Goal: Task Accomplishment & Management: Complete application form

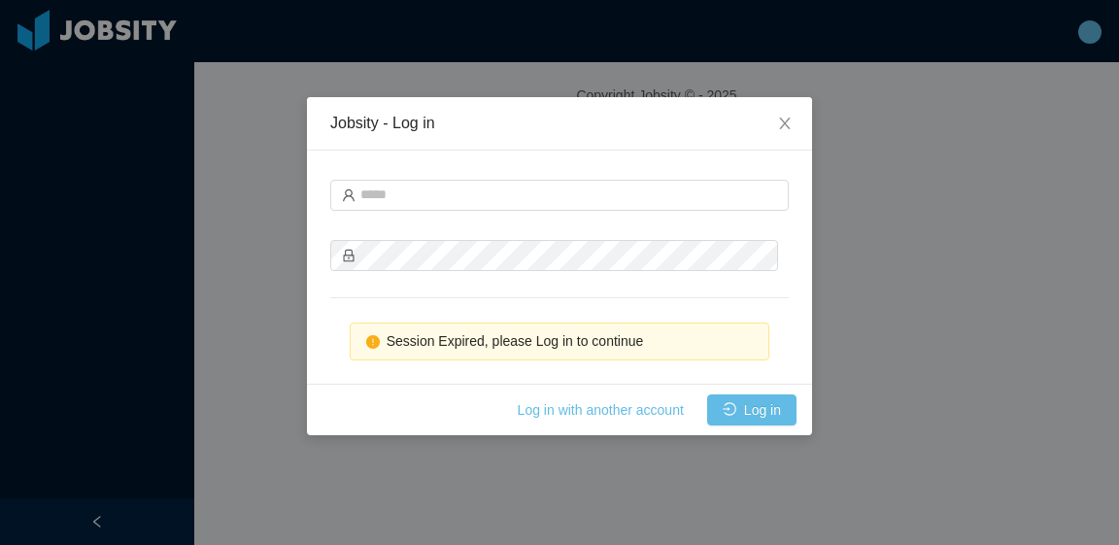
click at [614, 210] on div at bounding box center [559, 193] width 459 height 39
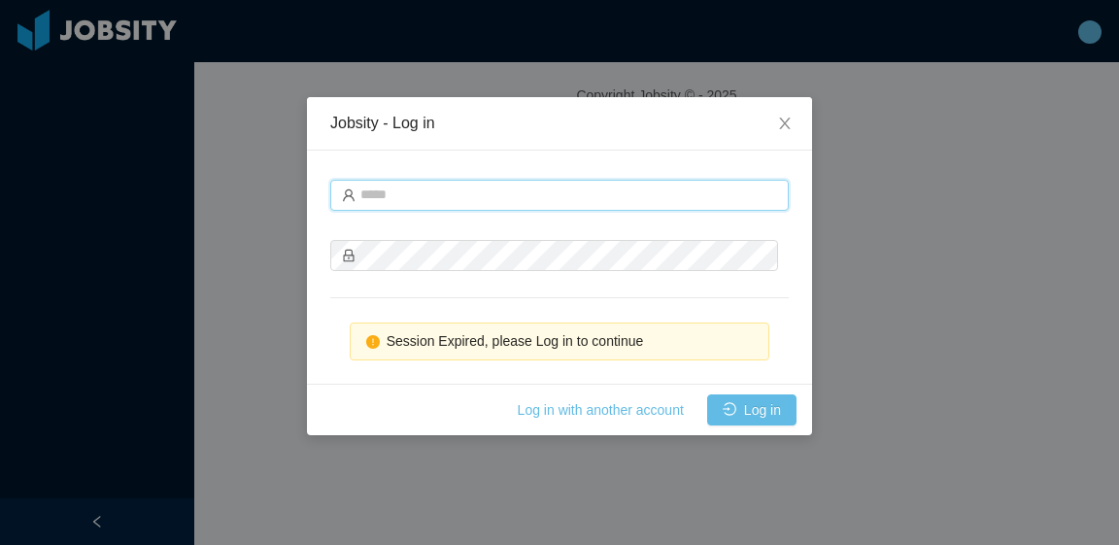
click at [612, 196] on input "text" at bounding box center [559, 195] width 459 height 31
type input "**********"
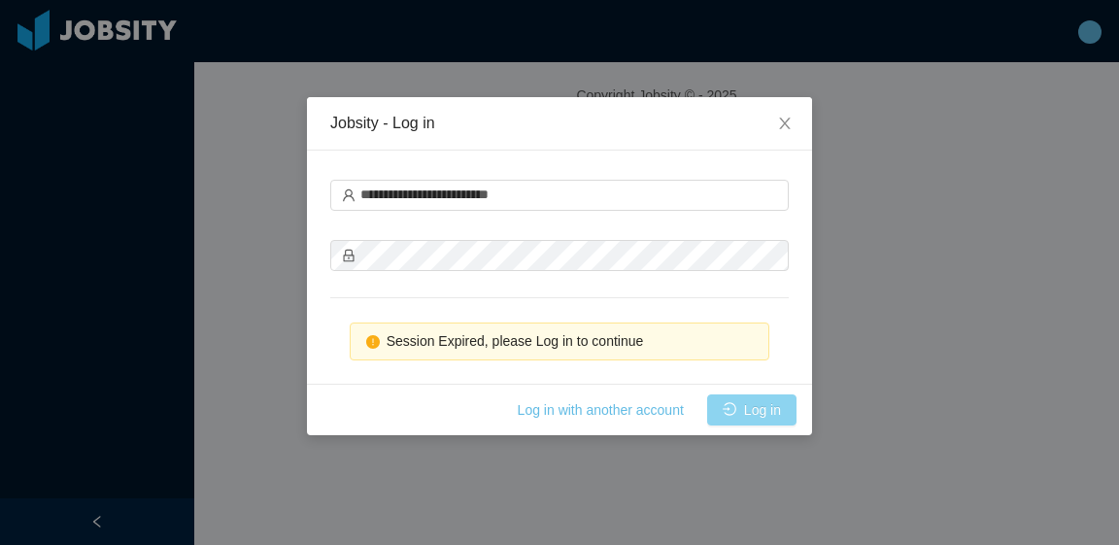
click at [758, 409] on button "Log in" at bounding box center [751, 410] width 89 height 31
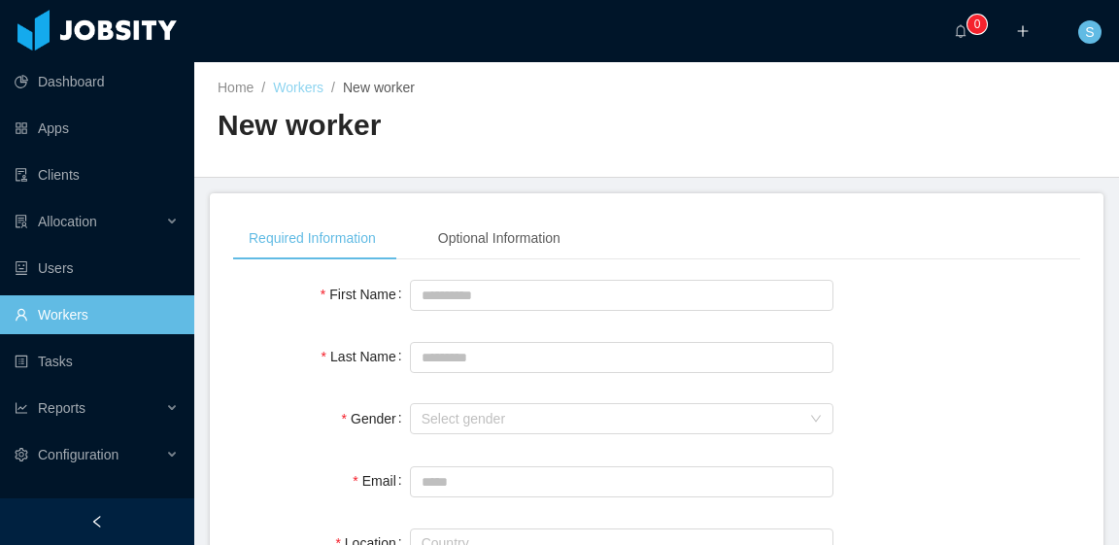
click at [292, 90] on link "Workers" at bounding box center [298, 88] width 51 height 16
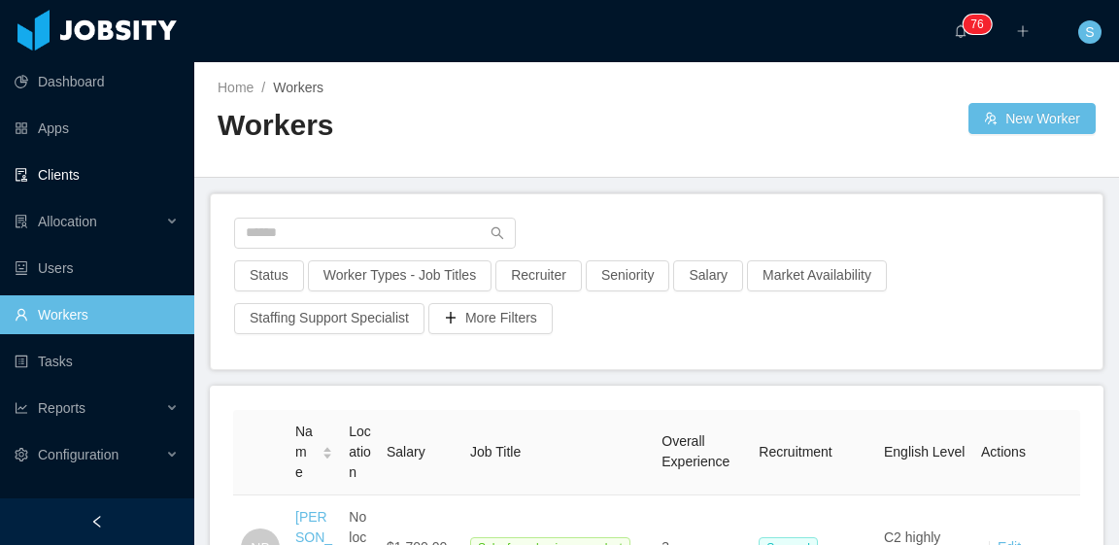
click at [54, 171] on link "Clients" at bounding box center [97, 174] width 164 height 39
